Goal: Learn about a topic

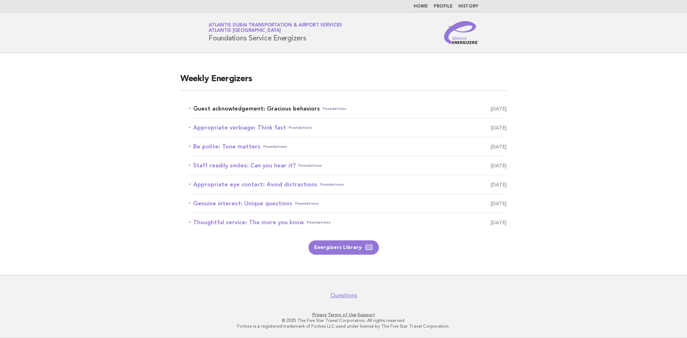
click at [279, 109] on link "Guest acknowledgement: Gracious behaviors Foundations [DATE]" at bounding box center [348, 109] width 318 height 10
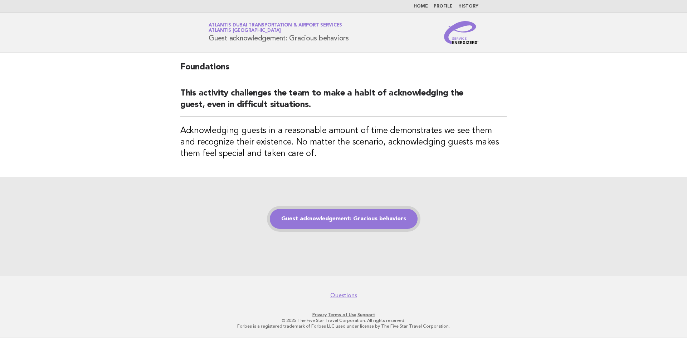
click at [355, 222] on link "Guest acknowledgement: Gracious behaviors" at bounding box center [344, 219] width 148 height 20
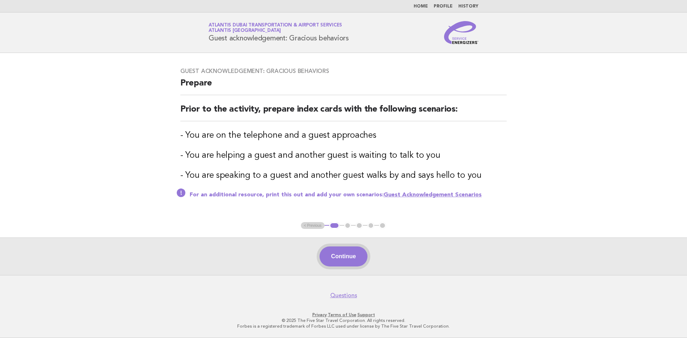
click at [351, 265] on button "Continue" at bounding box center [344, 257] width 48 height 20
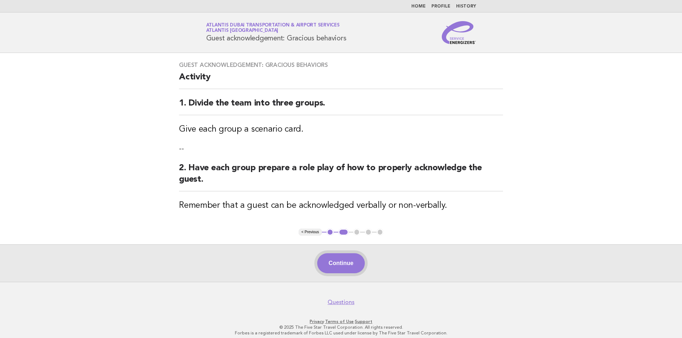
click at [353, 262] on button "Continue" at bounding box center [341, 263] width 48 height 20
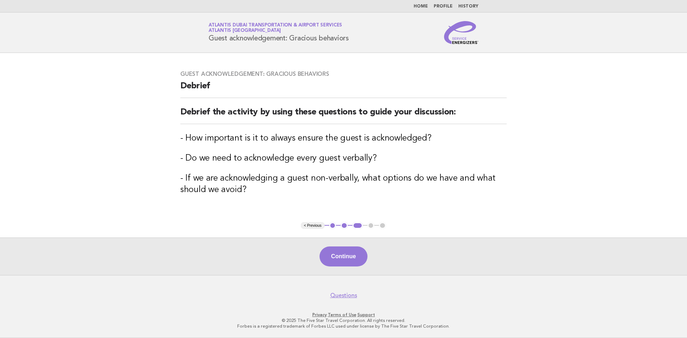
click at [353, 262] on button "Continue" at bounding box center [344, 257] width 48 height 20
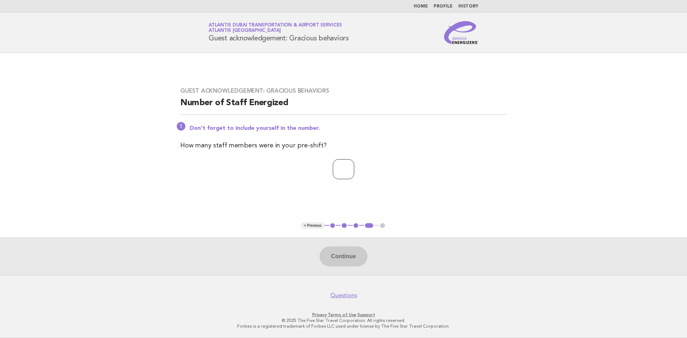
click at [335, 171] on input "number" at bounding box center [343, 169] width 21 height 20
type input "*"
click at [347, 256] on button "Continue" at bounding box center [344, 257] width 48 height 20
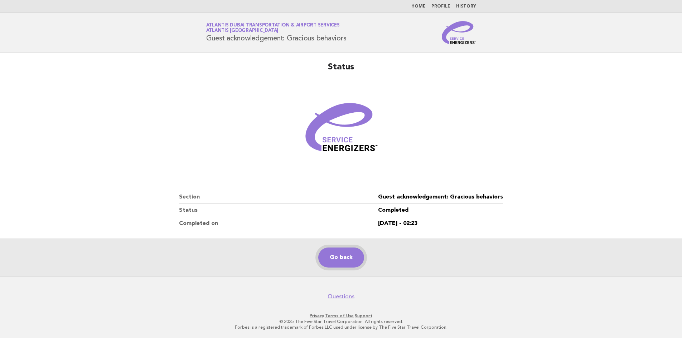
click at [349, 258] on link "Go back" at bounding box center [341, 258] width 46 height 20
